Goal: Find specific page/section: Find specific page/section

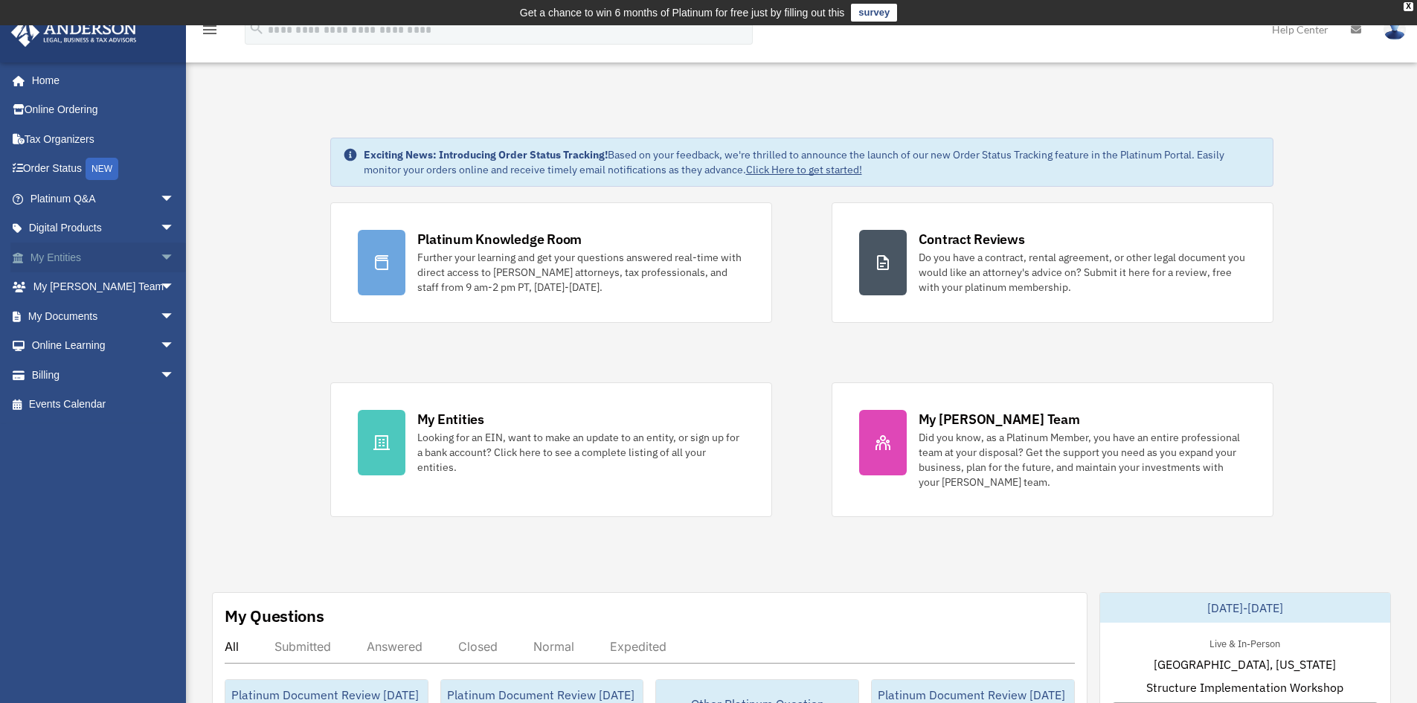
click at [160, 255] on span "arrow_drop_down" at bounding box center [175, 257] width 30 height 30
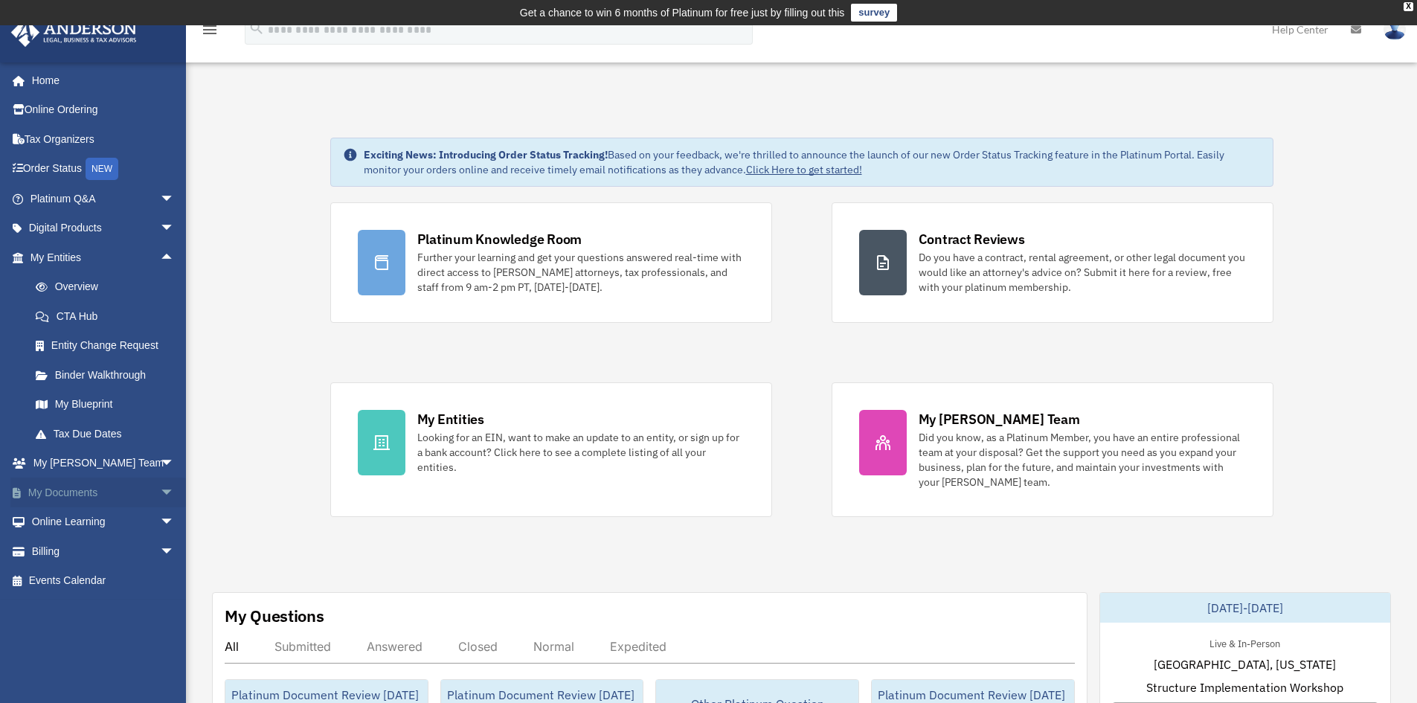
click at [160, 488] on span "arrow_drop_down" at bounding box center [175, 493] width 30 height 30
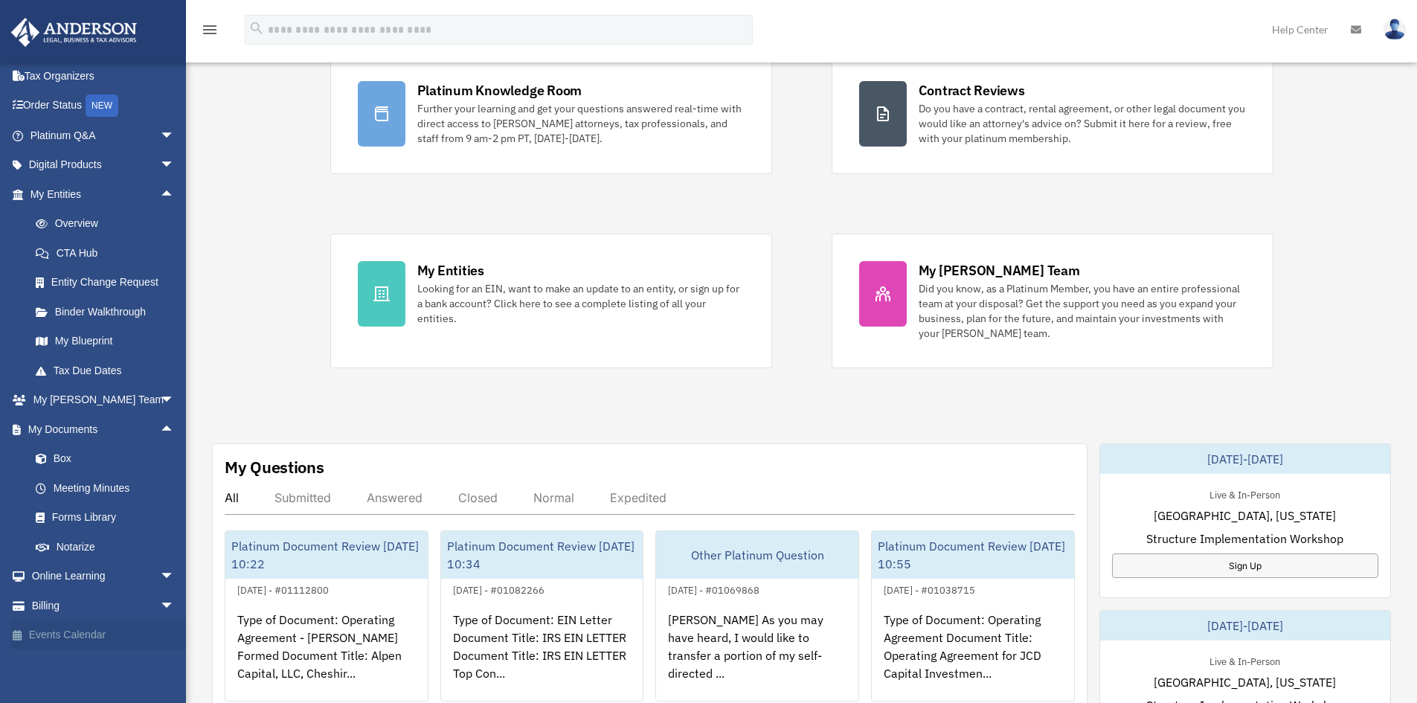
scroll to position [223, 0]
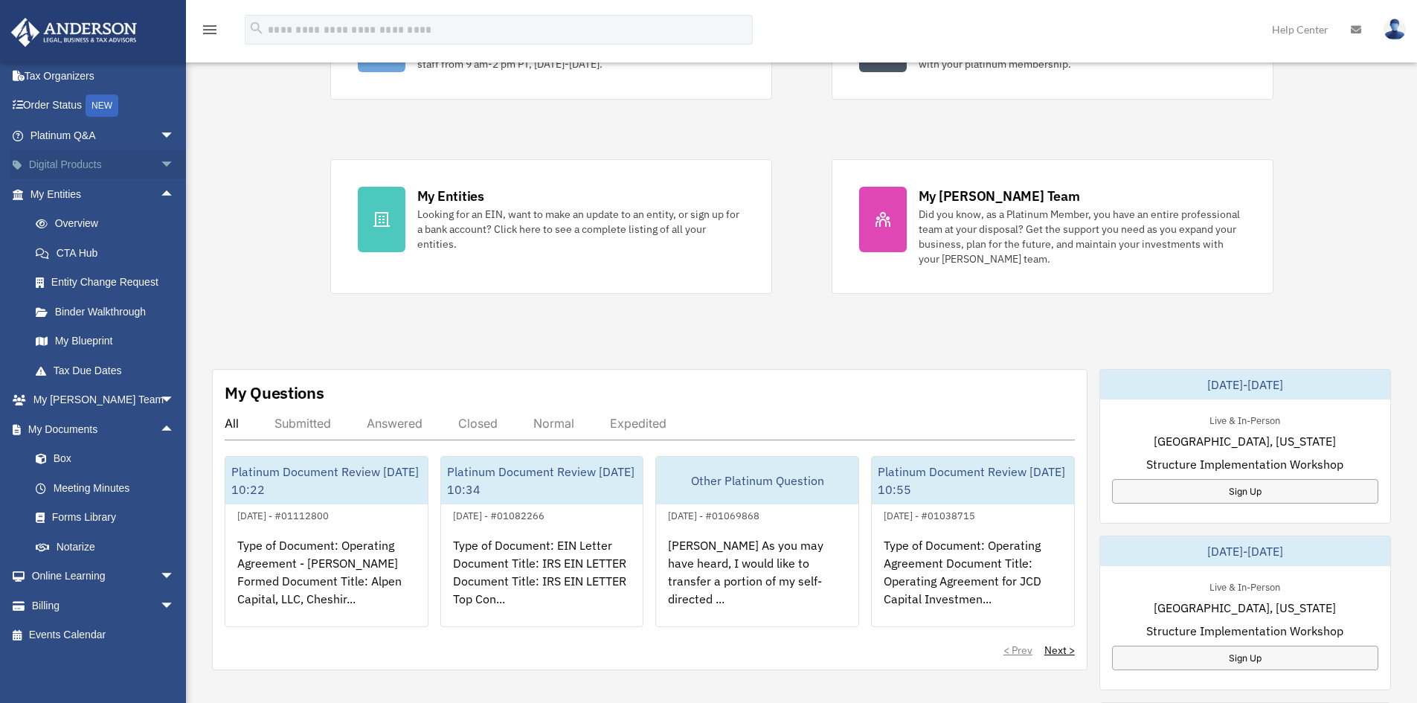
click at [160, 158] on span "arrow_drop_down" at bounding box center [175, 165] width 30 height 30
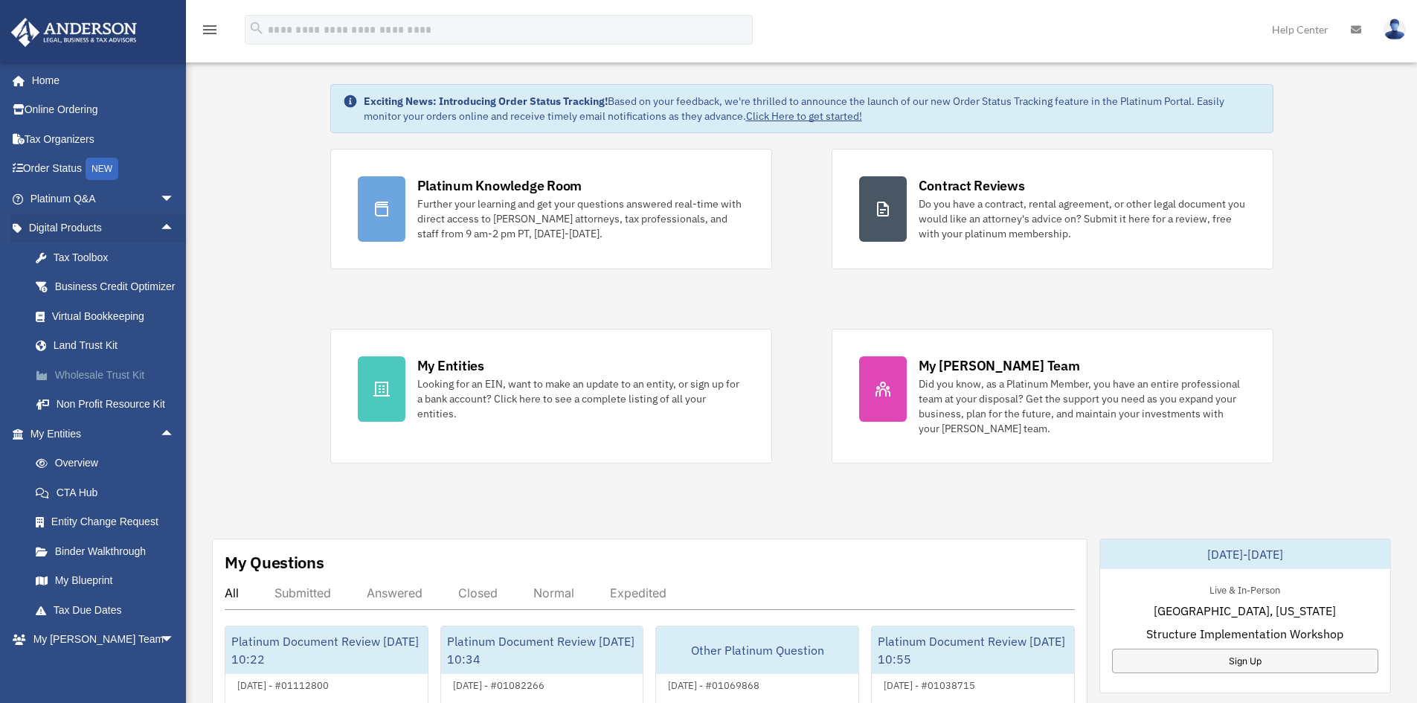
scroll to position [0, 0]
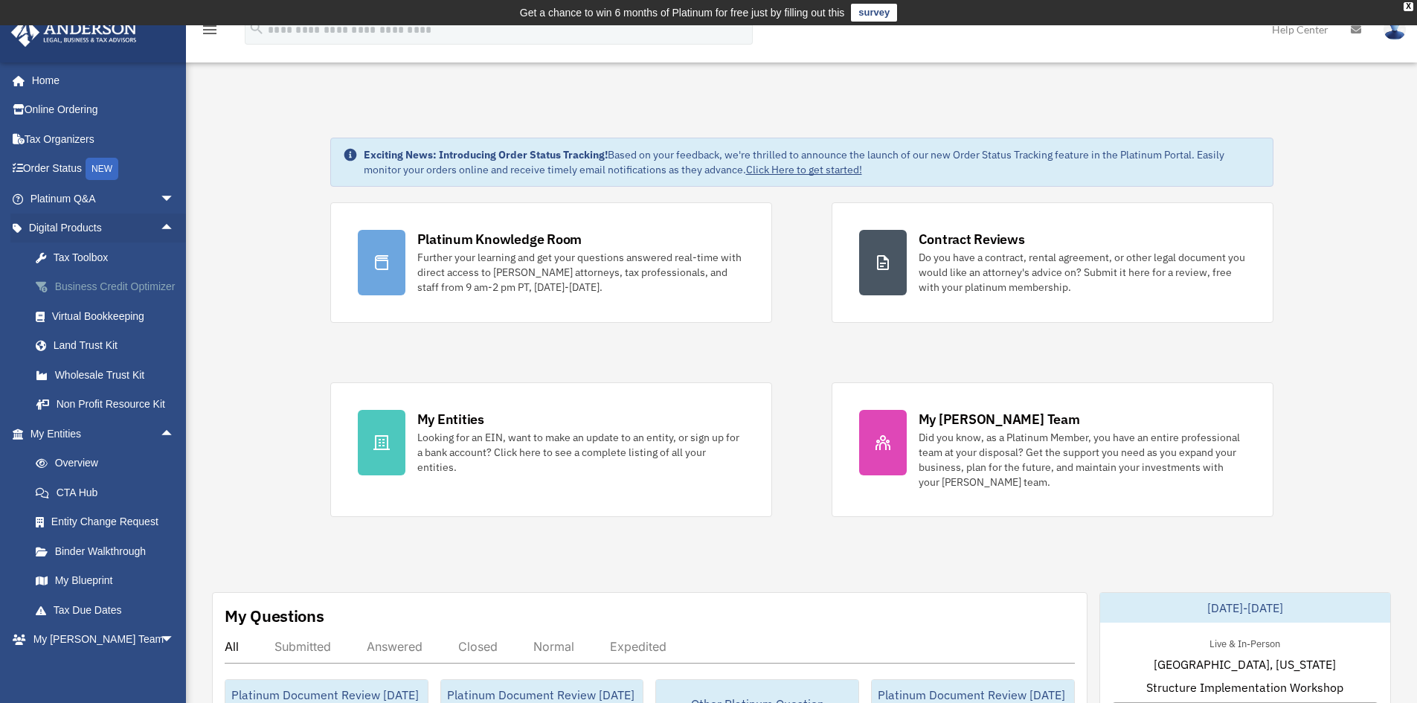
click at [80, 291] on div "Business Credit Optimizer" at bounding box center [115, 286] width 126 height 19
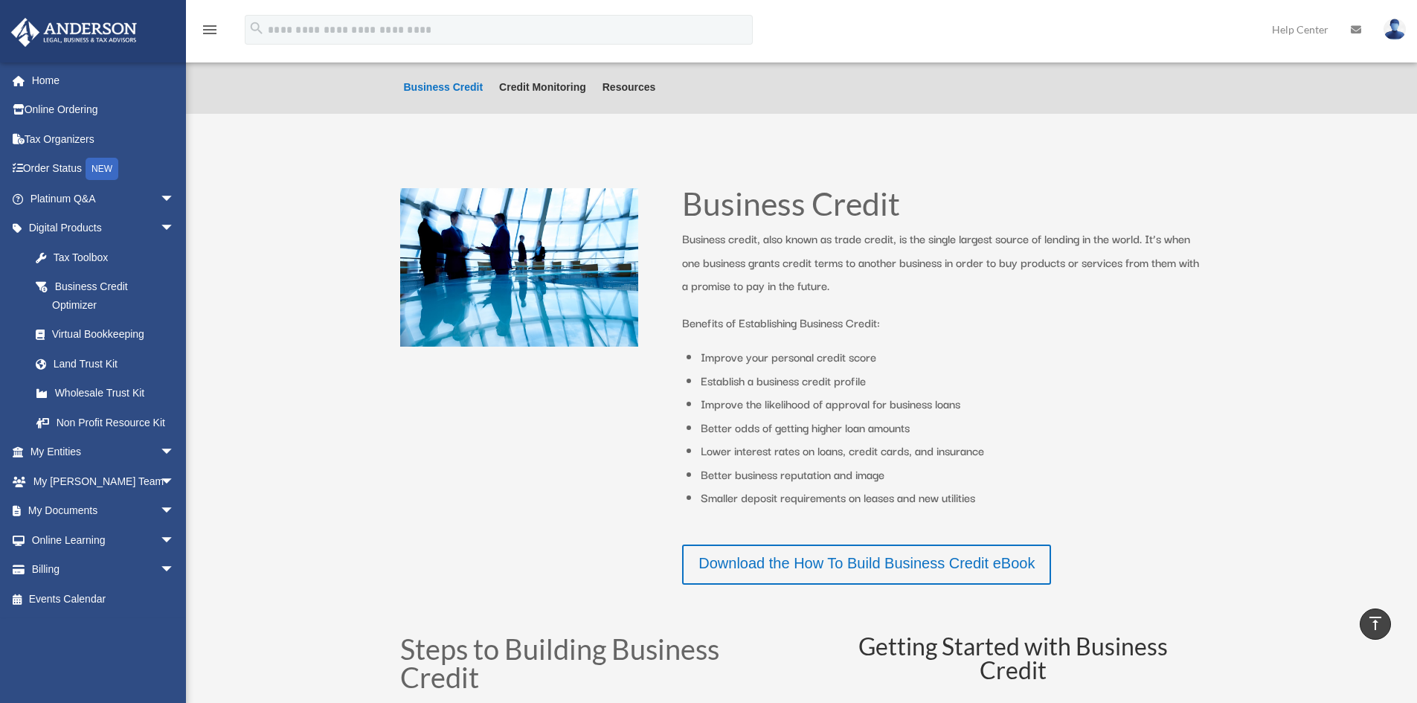
scroll to position [74, 0]
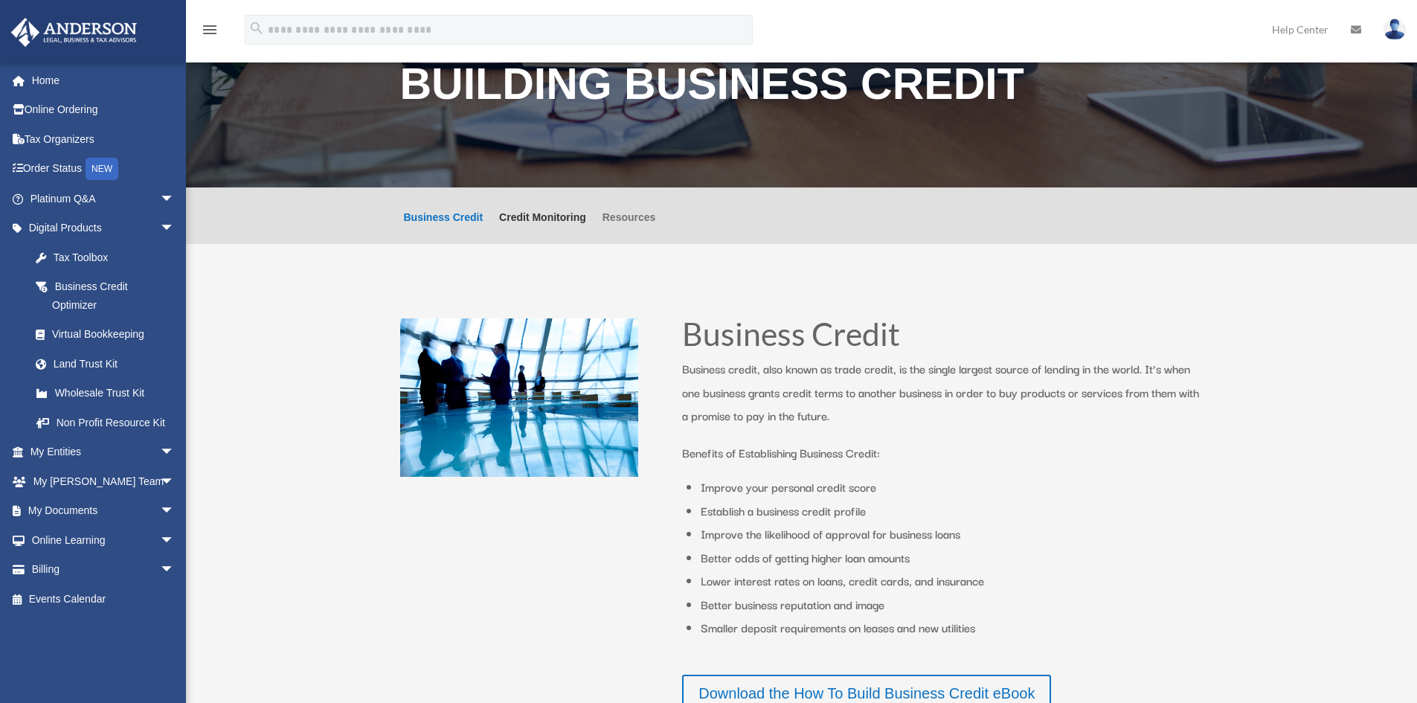
click at [633, 213] on link "Resources" at bounding box center [629, 228] width 54 height 32
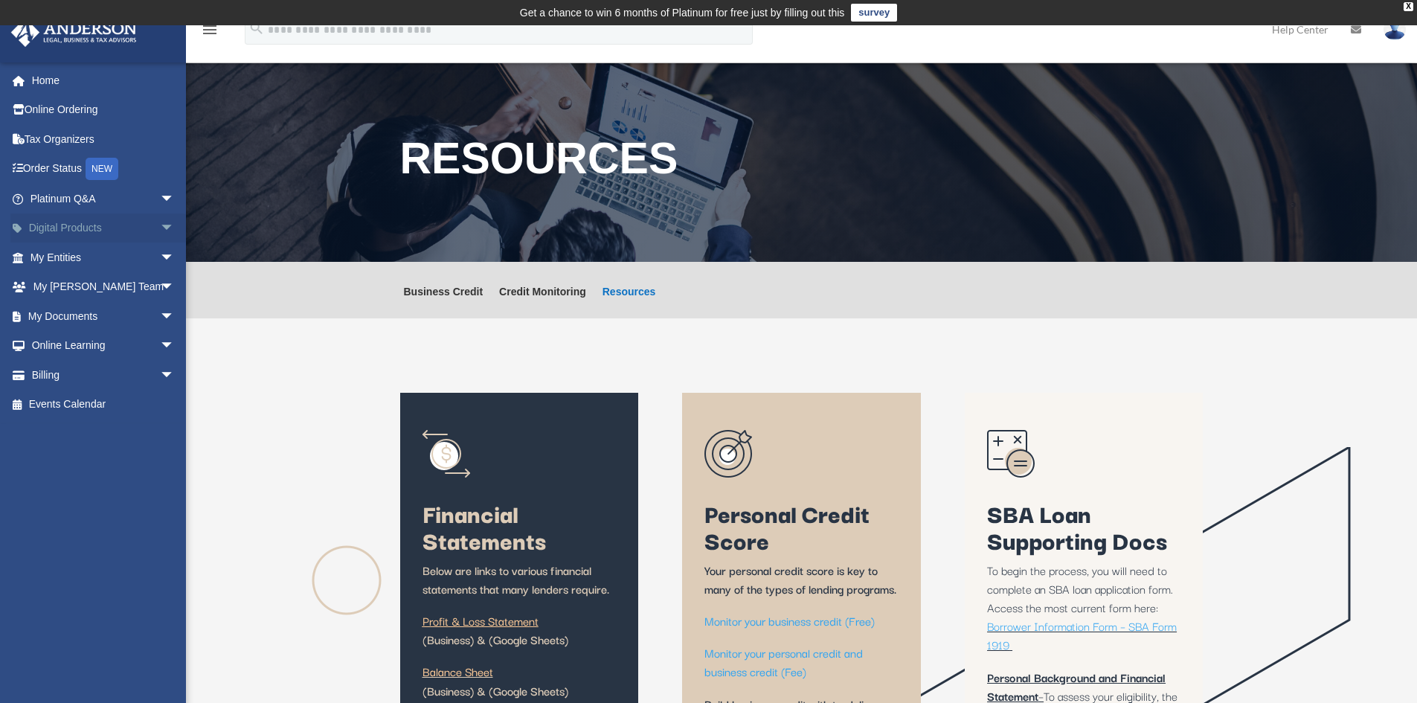
click at [160, 222] on span "arrow_drop_down" at bounding box center [175, 228] width 30 height 30
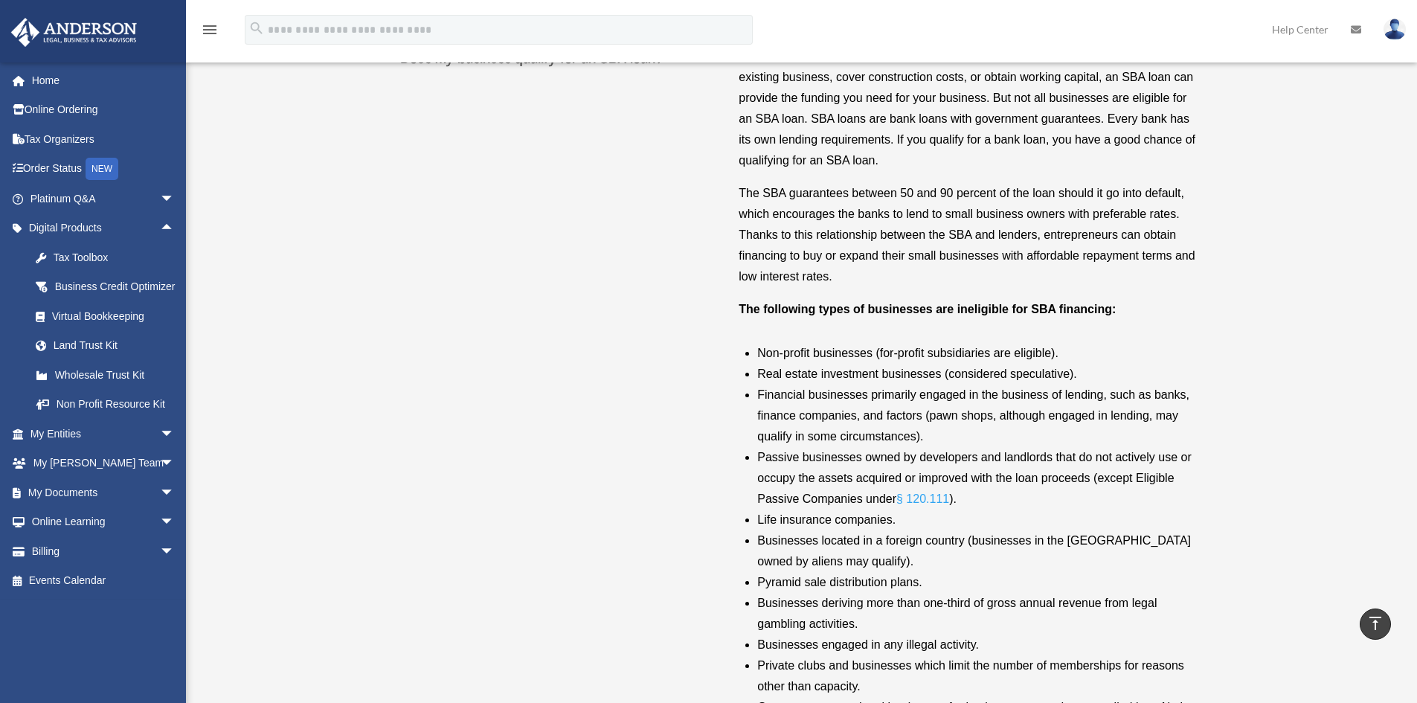
scroll to position [4389, 0]
